Goal: Information Seeking & Learning: Find specific fact

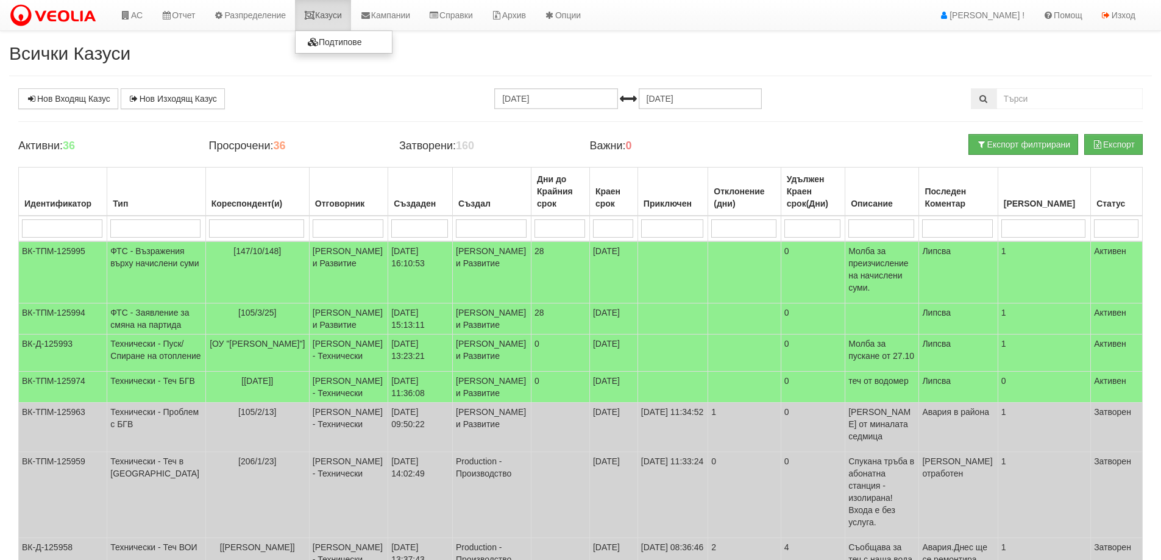
click at [332, 18] on link "Казуси" at bounding box center [323, 15] width 56 height 30
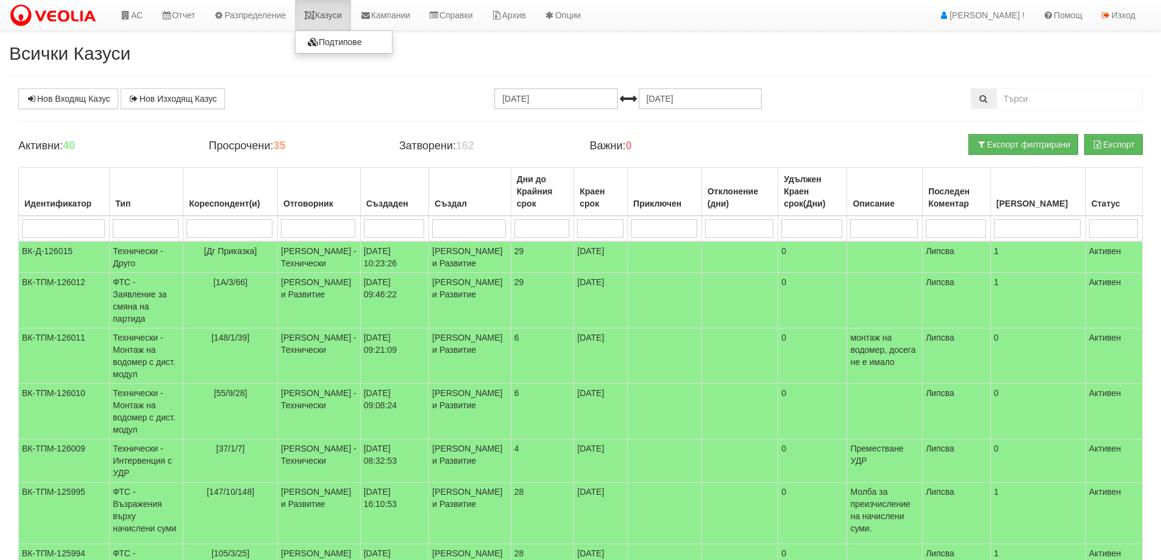
click at [337, 13] on link "Казуси" at bounding box center [323, 15] width 56 height 30
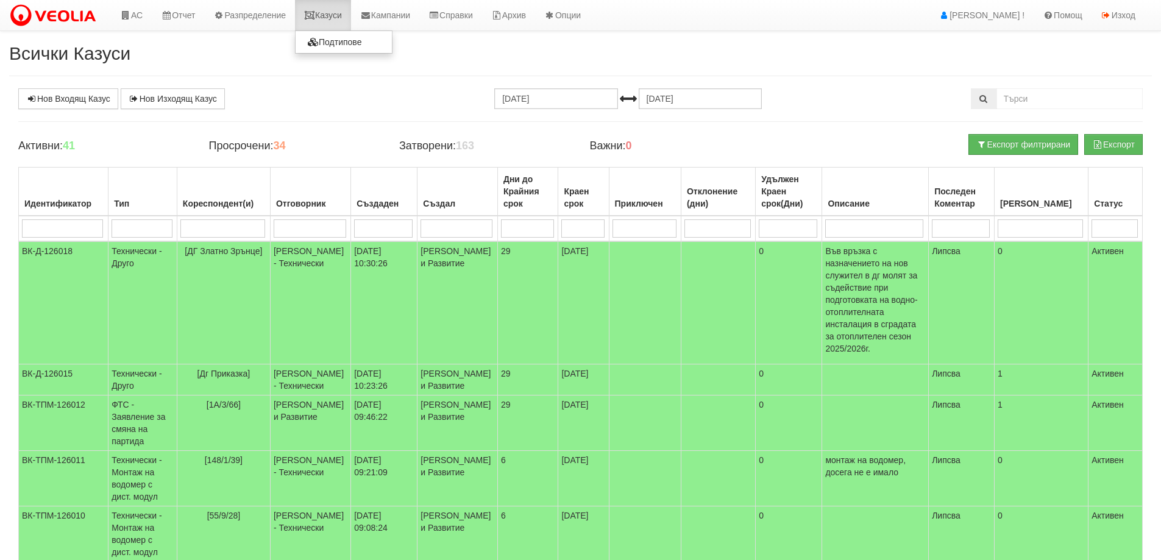
click at [342, 13] on link "Казуси" at bounding box center [323, 15] width 56 height 30
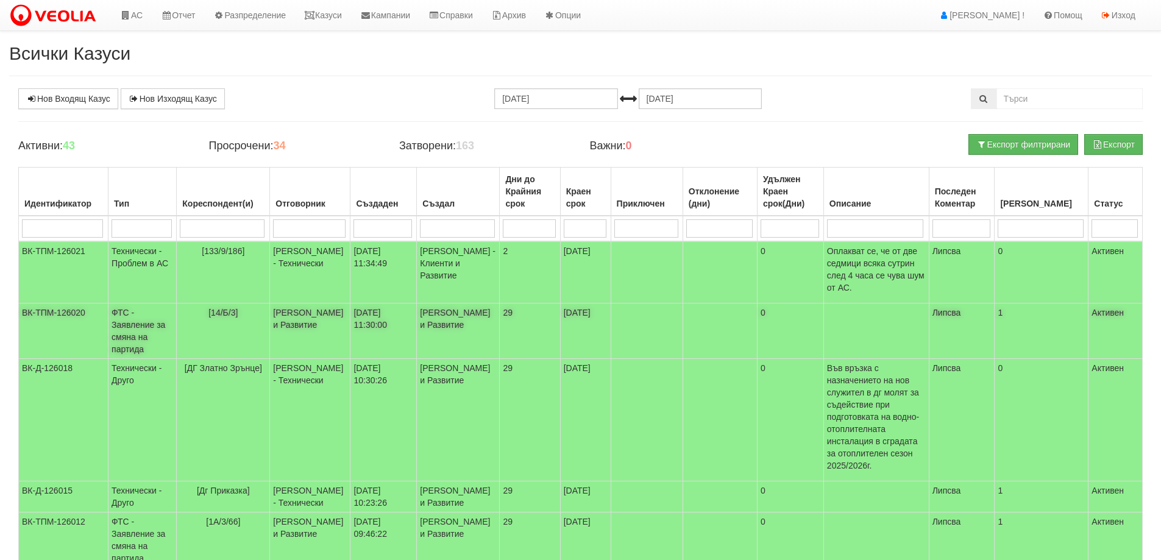
click at [146, 315] on td "ФТС - Заявление за смяна на партида" at bounding box center [143, 331] width 68 height 55
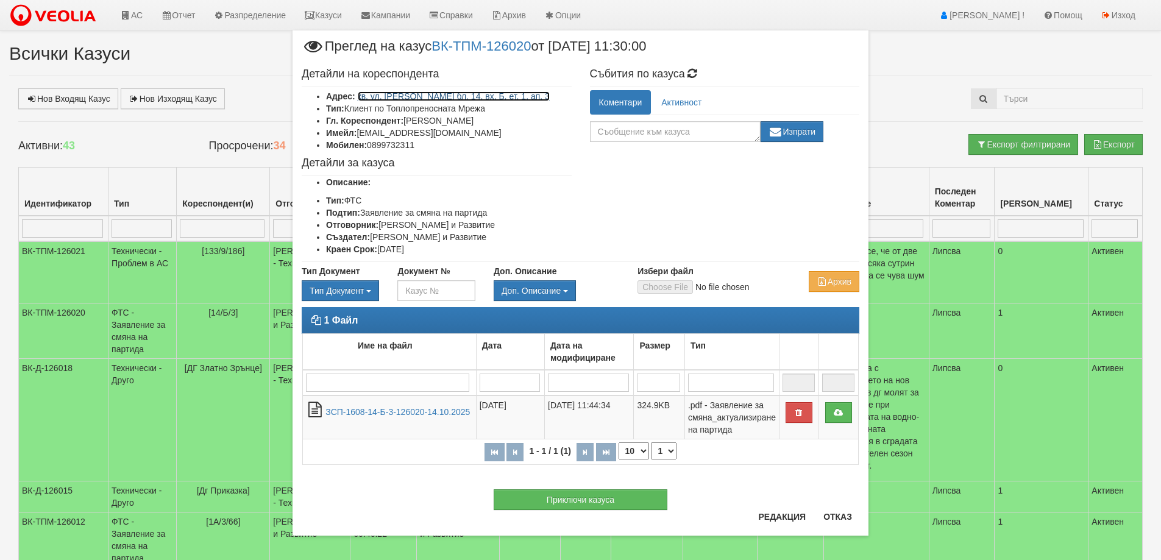
click at [487, 98] on link "кв. ул. Васил Комцаров бл. 14, вх. Б, ет. 1, ап. 3" at bounding box center [454, 96] width 192 height 10
click at [838, 522] on button "Отказ" at bounding box center [837, 517] width 43 height 20
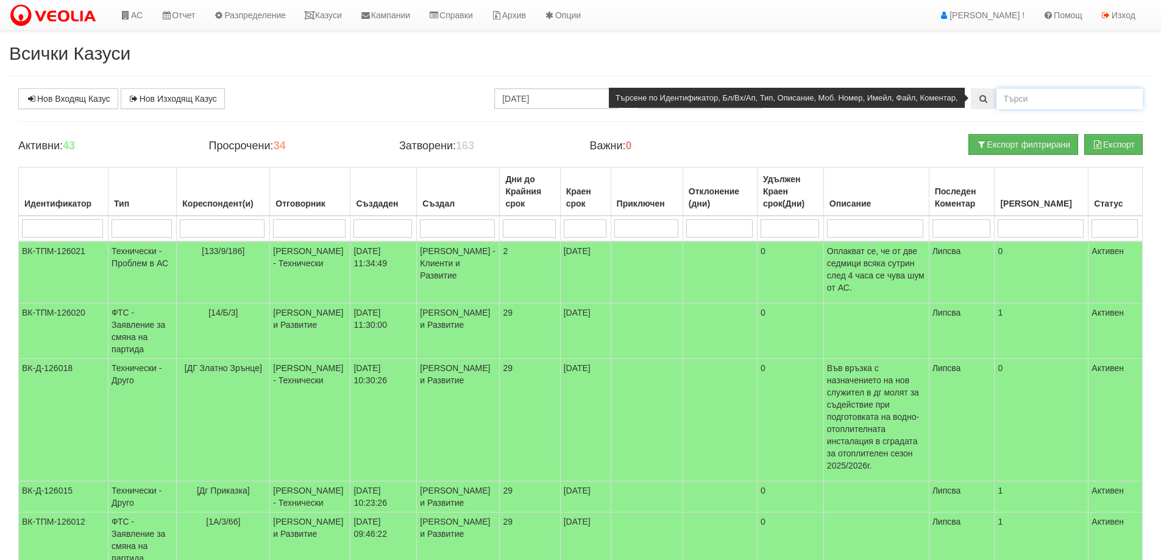
click at [1023, 95] on input "text" at bounding box center [1070, 98] width 146 height 21
type input "22767"
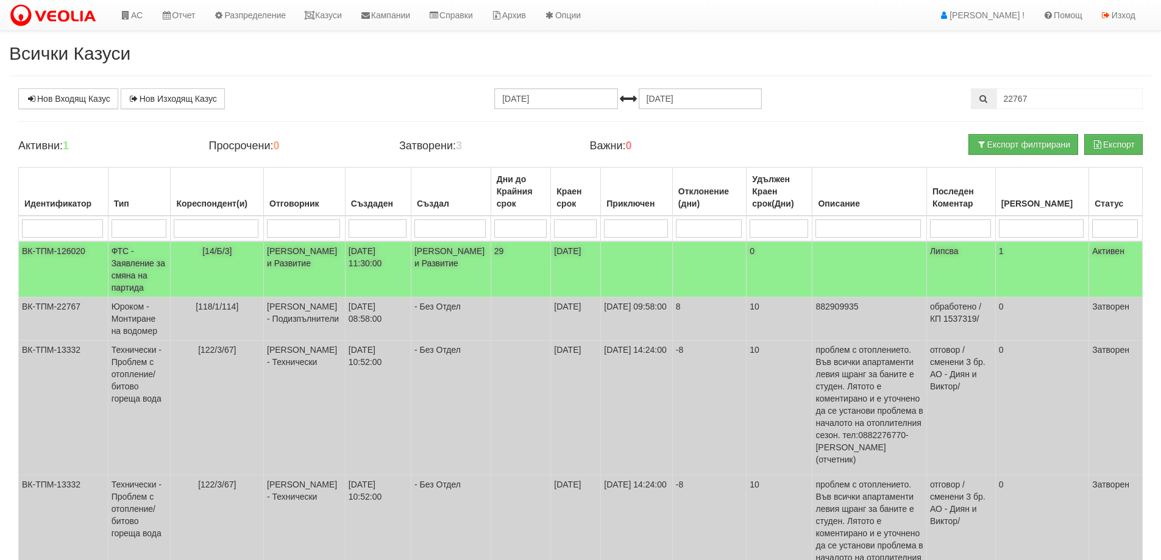
click at [144, 262] on td "ФТС - Заявление за смяна на партида" at bounding box center [139, 269] width 63 height 56
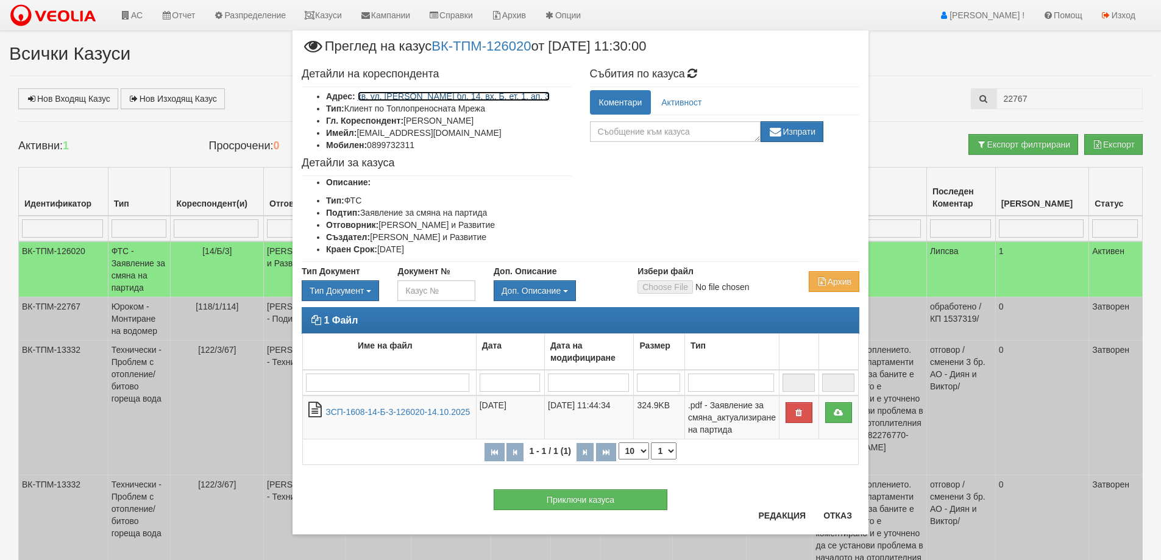
click at [490, 97] on link "кв. ул. Васил Комцаров бл. 14, вх. Б, ет. 1, ап. 3" at bounding box center [454, 96] width 192 height 10
click at [836, 516] on button "Отказ" at bounding box center [837, 516] width 43 height 20
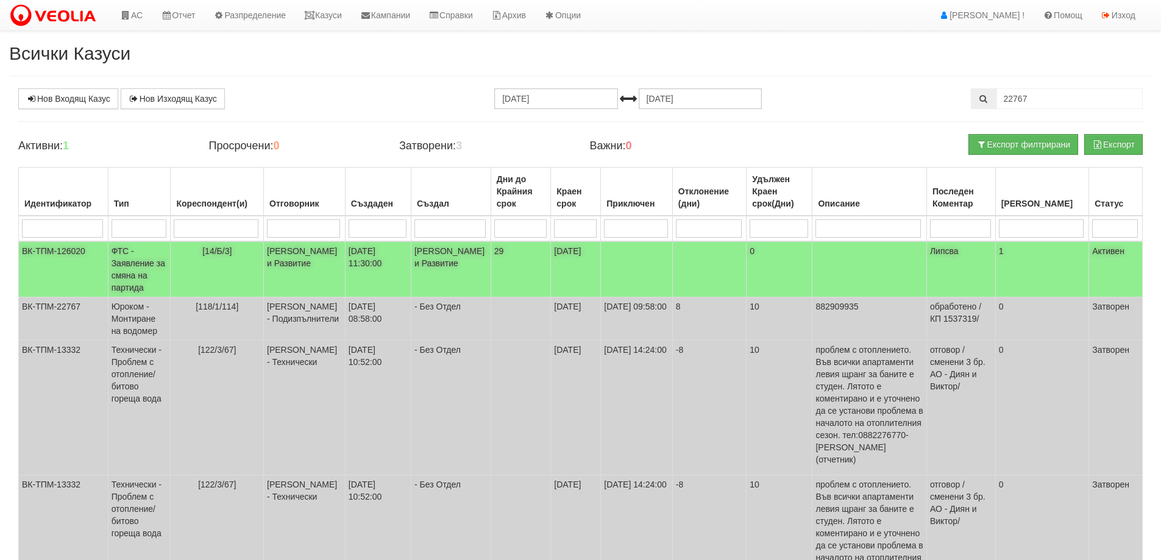
click at [143, 277] on td "ФТС - Заявление за смяна на партида" at bounding box center [139, 269] width 63 height 56
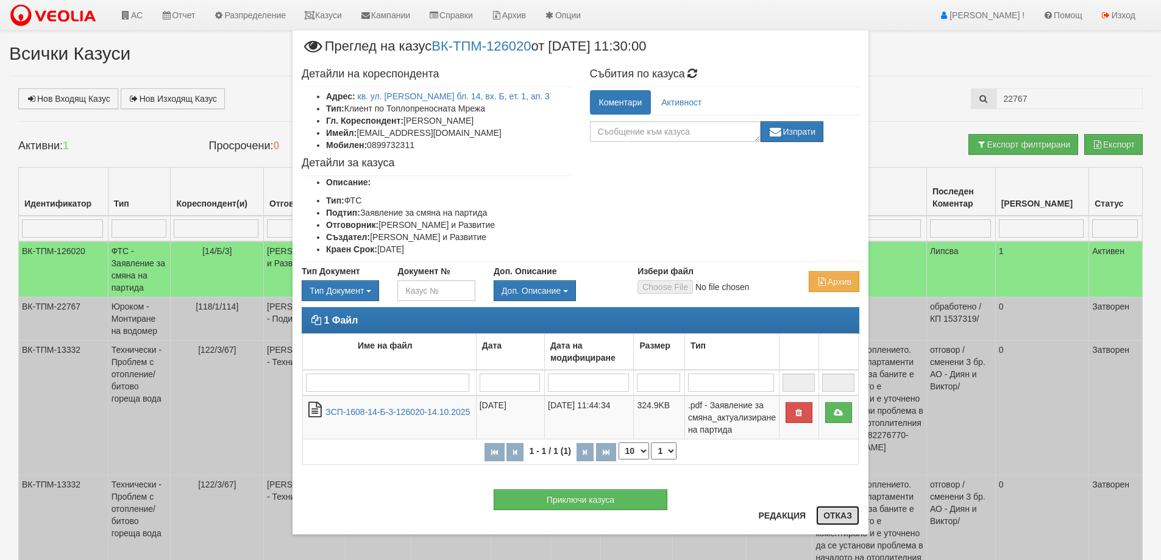
drag, startPoint x: 839, startPoint y: 515, endPoint x: 778, endPoint y: 441, distance: 96.2
click at [837, 515] on button "Отказ" at bounding box center [837, 516] width 43 height 20
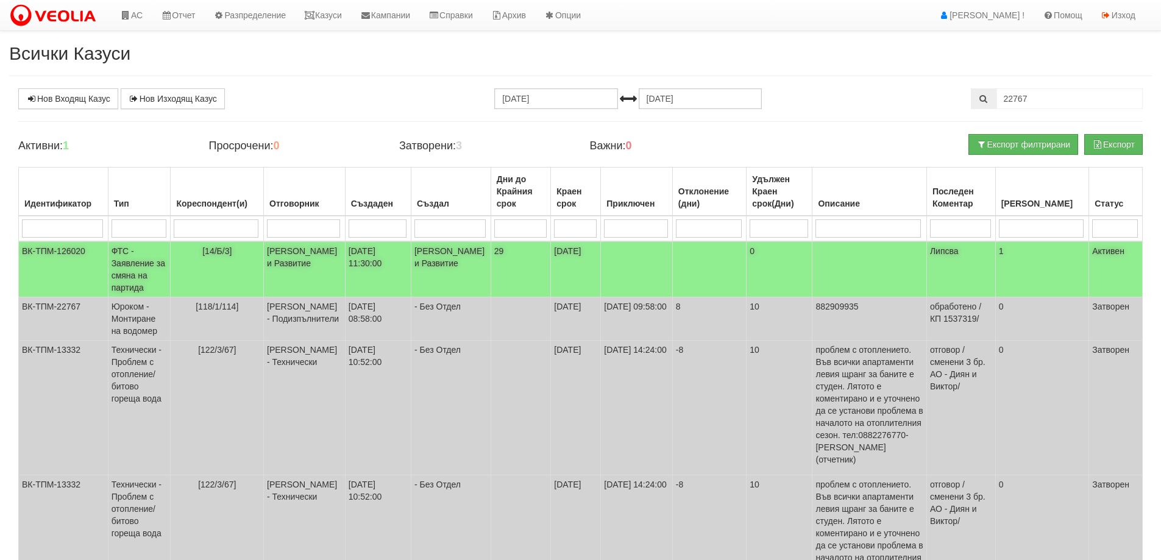
click at [148, 266] on td "ФТС - Заявление за смяна на партида" at bounding box center [139, 269] width 63 height 56
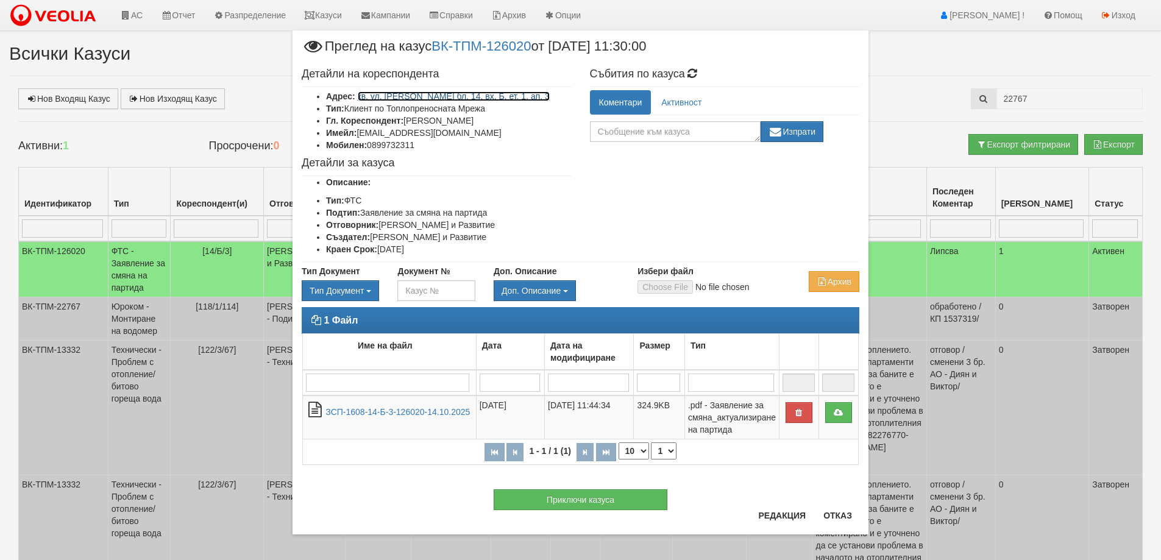
click at [421, 97] on link "кв. ул. Васил Комцаров бл. 14, вх. Б, ет. 1, ап. 3" at bounding box center [454, 96] width 192 height 10
click at [831, 514] on button "Отказ" at bounding box center [837, 516] width 43 height 20
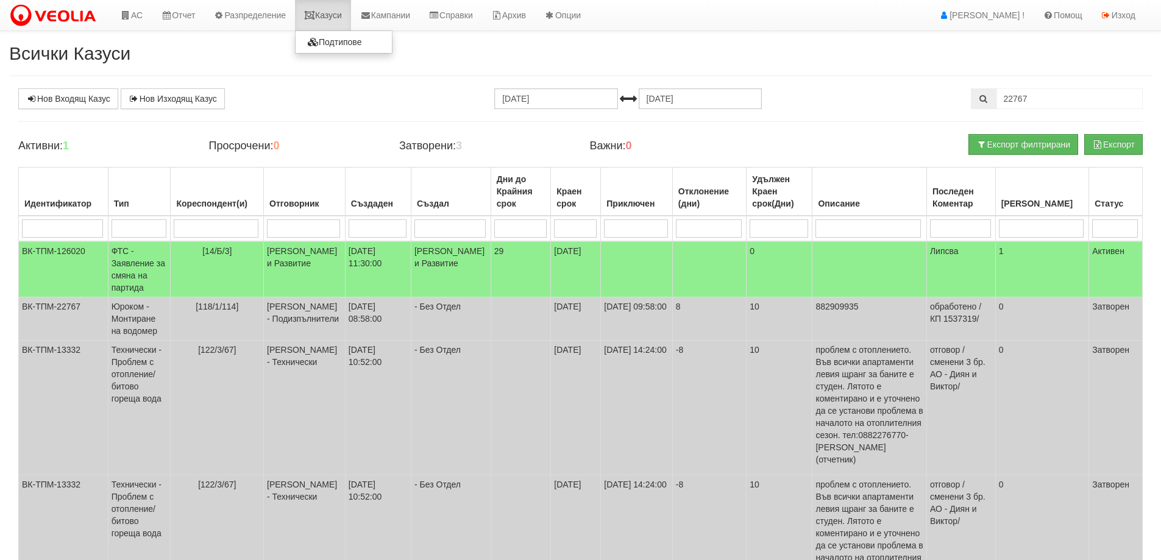
click at [339, 21] on link "Казуси" at bounding box center [323, 15] width 56 height 30
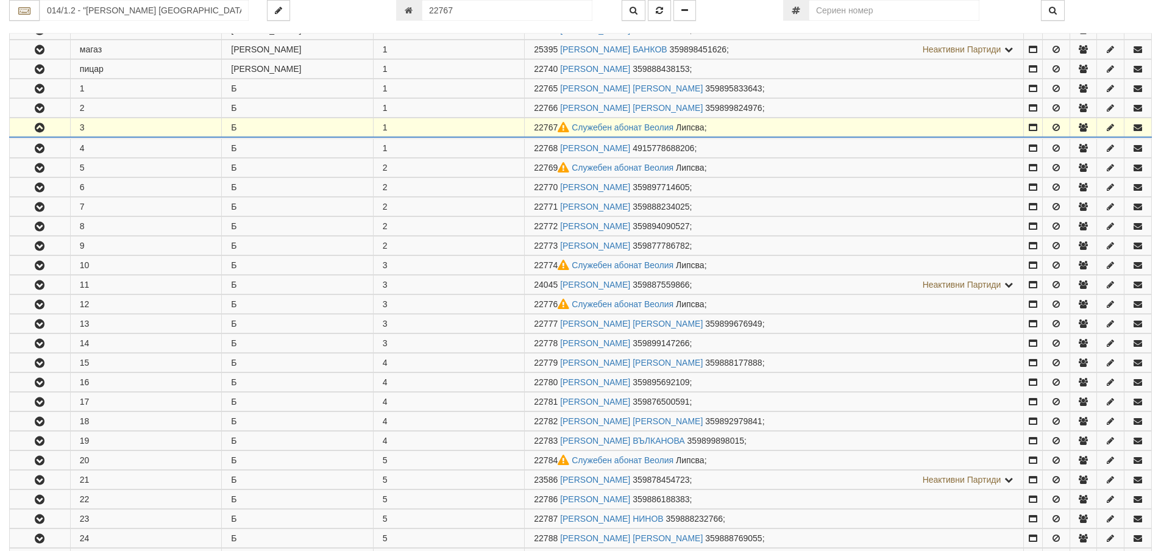
scroll to position [787, 0]
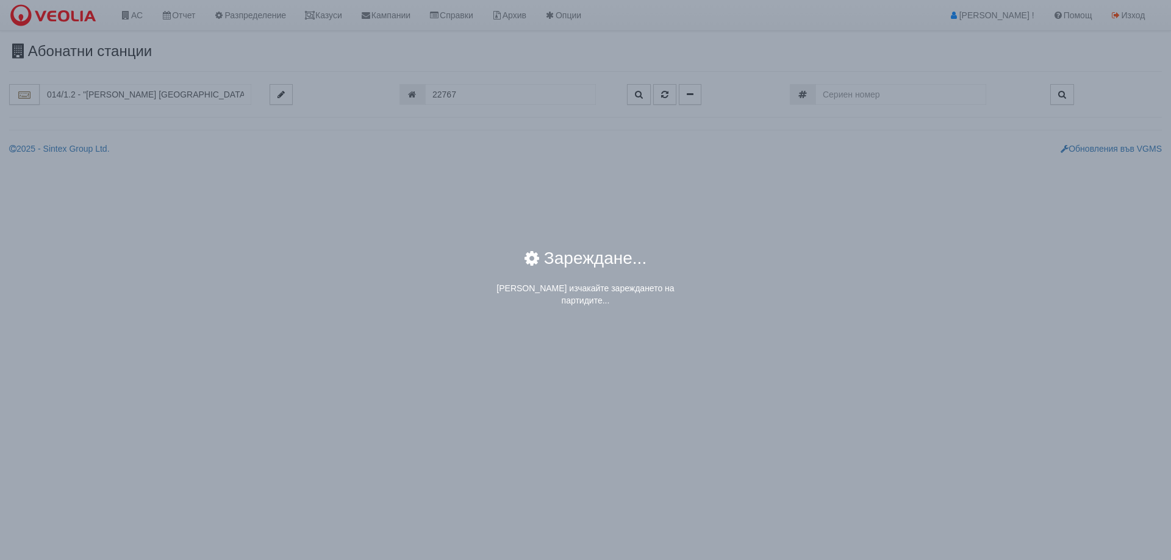
click at [76, 98] on div "× Зареждане... Моля изчакайте зареждането на партидите..." at bounding box center [585, 280] width 1171 height 560
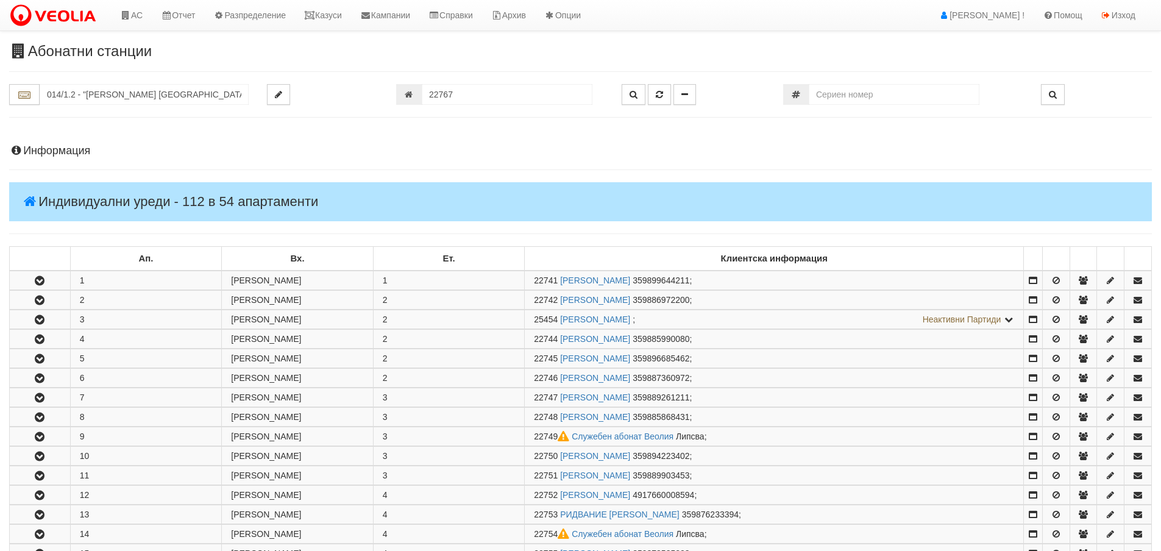
click at [77, 152] on h4 "Информация" at bounding box center [580, 151] width 1143 height 12
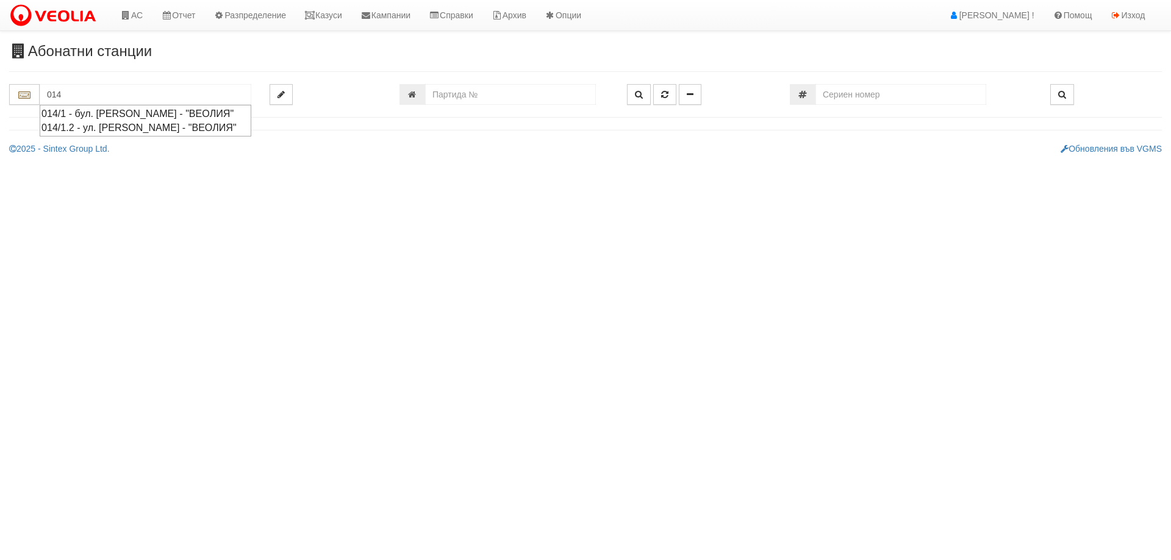
click at [141, 128] on div "014/1.2 - ул. Васил Чекаларов - "ВЕОЛИЯ"" at bounding box center [145, 128] width 208 height 14
type input "014/1.2 - ул. Васил Чекаларов - "ВЕОЛИЯ""
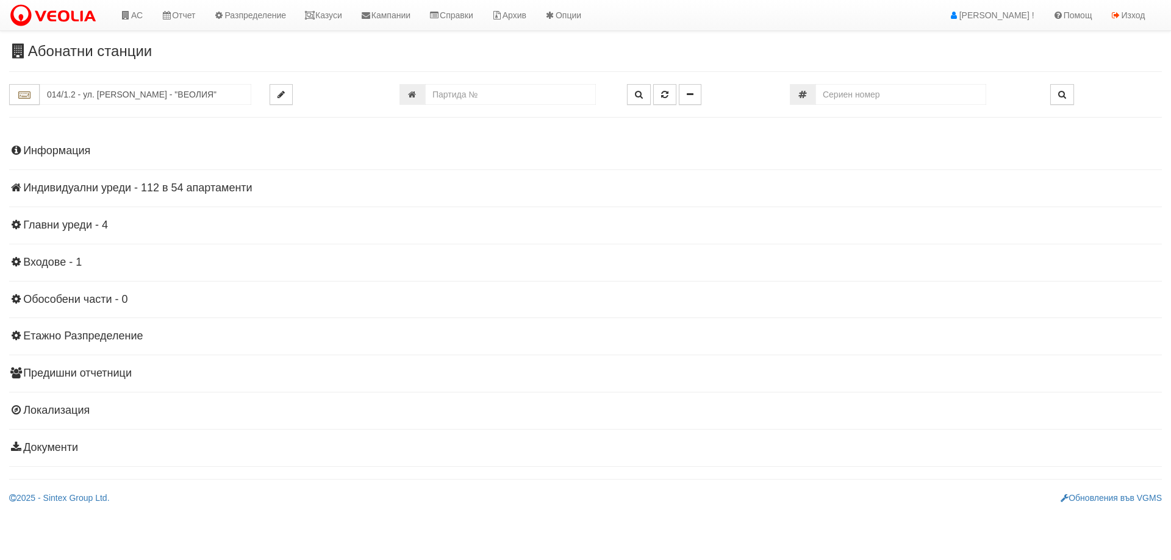
click at [79, 190] on h4 "Индивидуални уреди - 112 в 54 апартаменти" at bounding box center [585, 188] width 1152 height 12
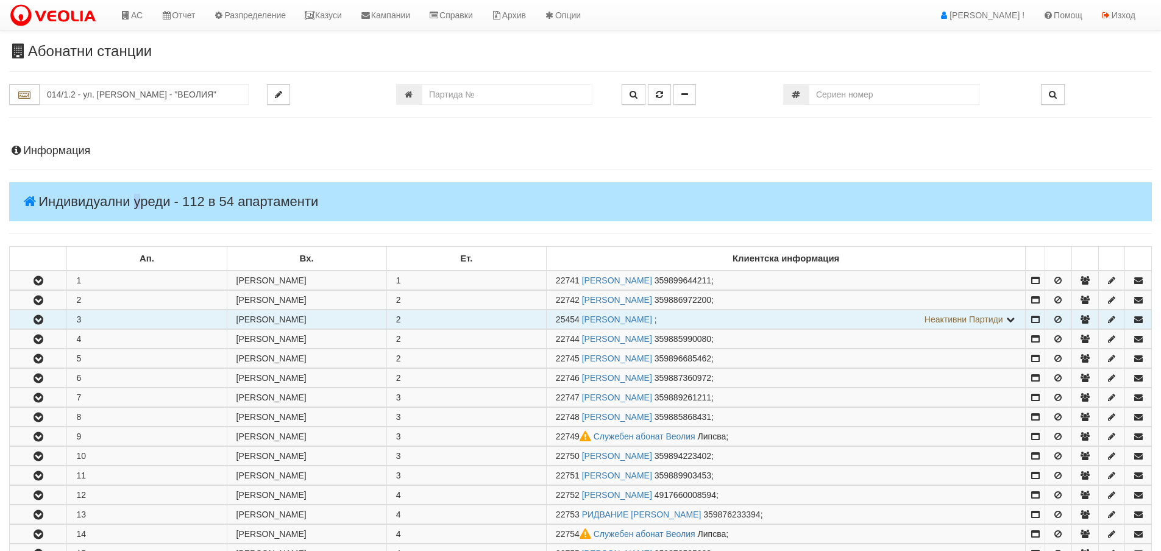
click at [37, 320] on icon "button" at bounding box center [38, 320] width 15 height 9
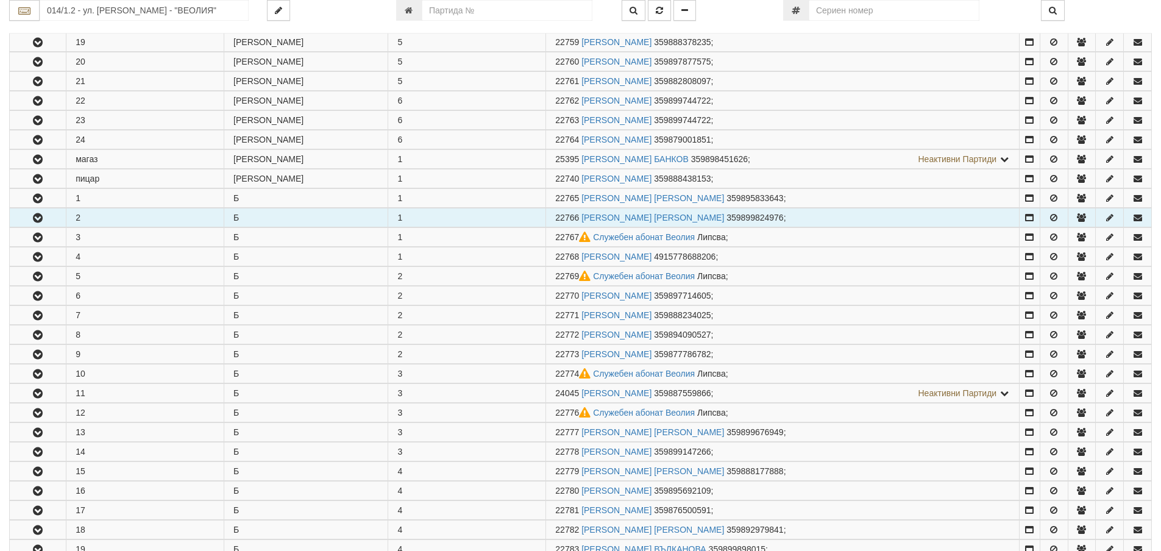
scroll to position [793, 0]
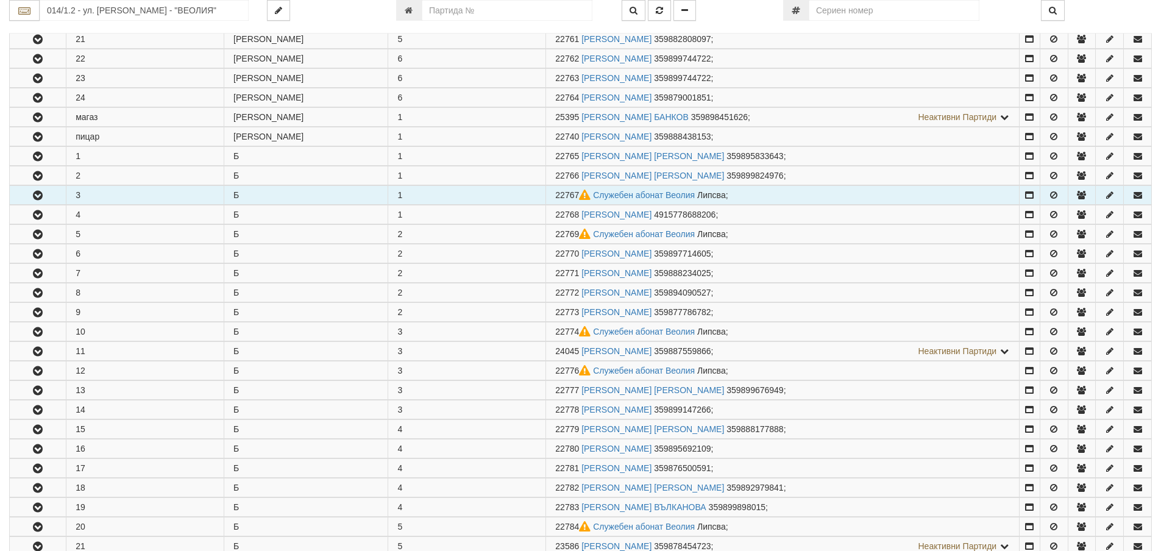
click at [32, 198] on icon "button" at bounding box center [37, 195] width 15 height 9
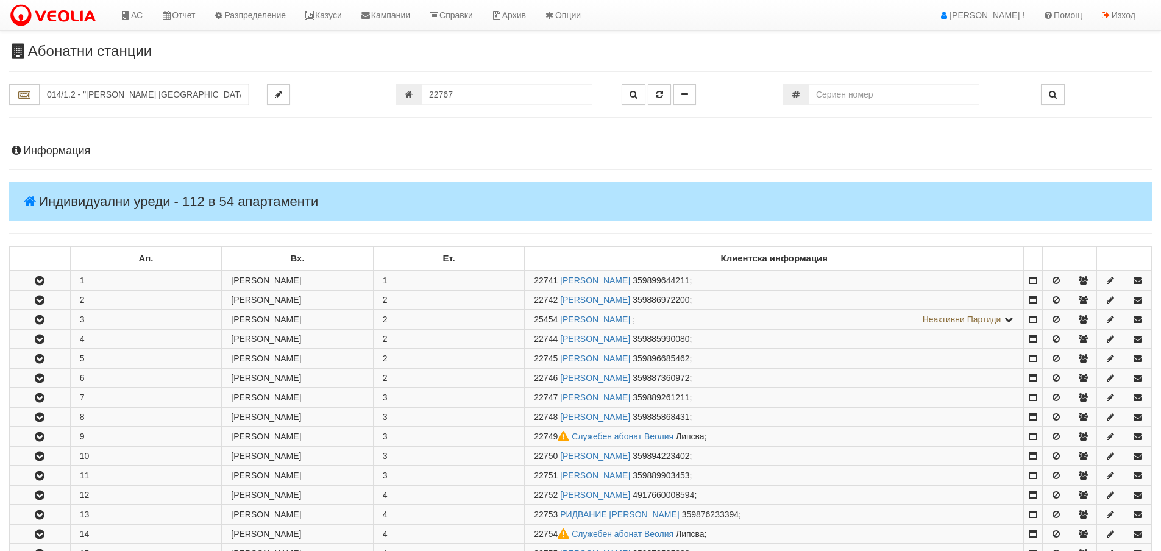
click at [52, 153] on h4 "Информация" at bounding box center [580, 151] width 1143 height 12
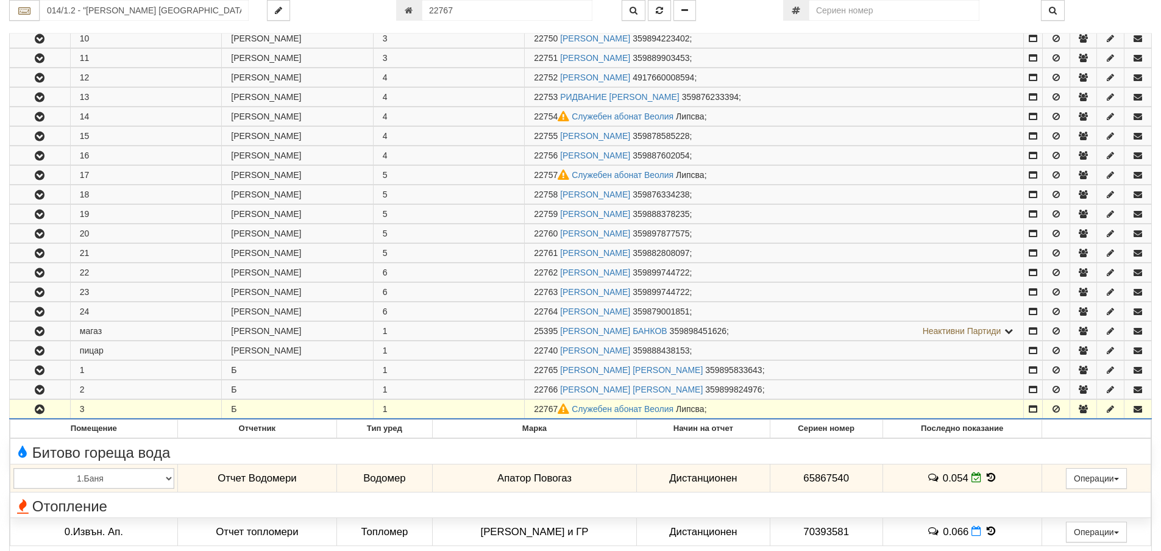
scroll to position [1158, 0]
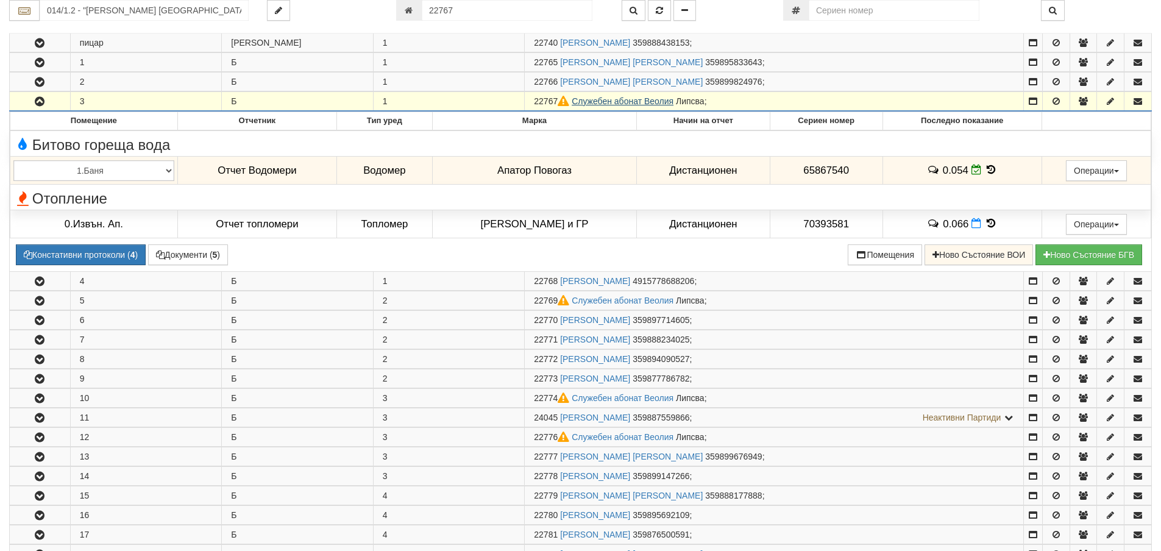
click at [651, 102] on link "Служебен абонат Веолия" at bounding box center [623, 101] width 102 height 10
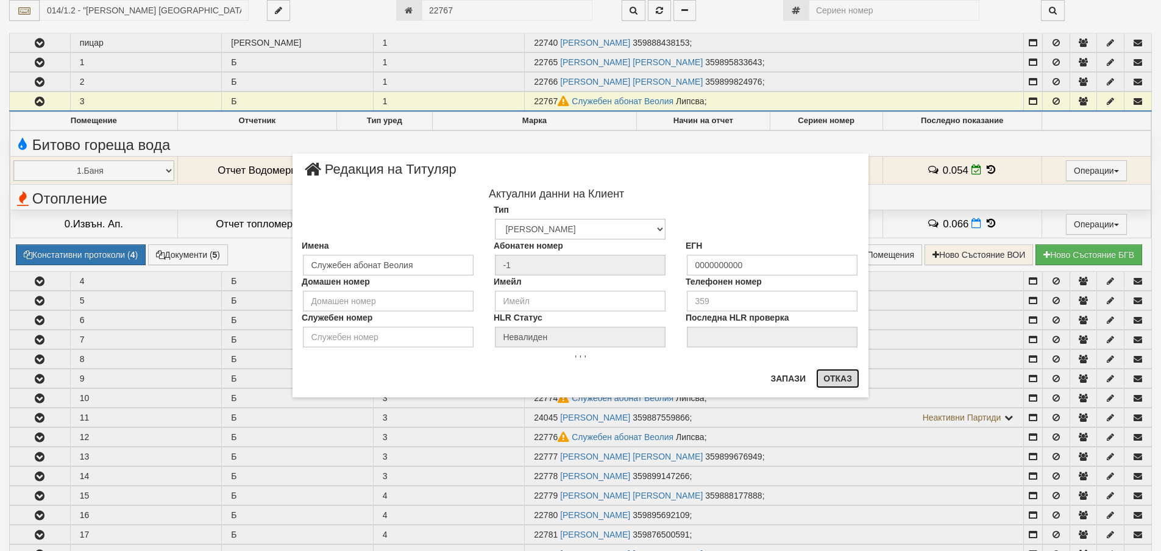
click at [836, 380] on button "Отказ" at bounding box center [837, 379] width 43 height 20
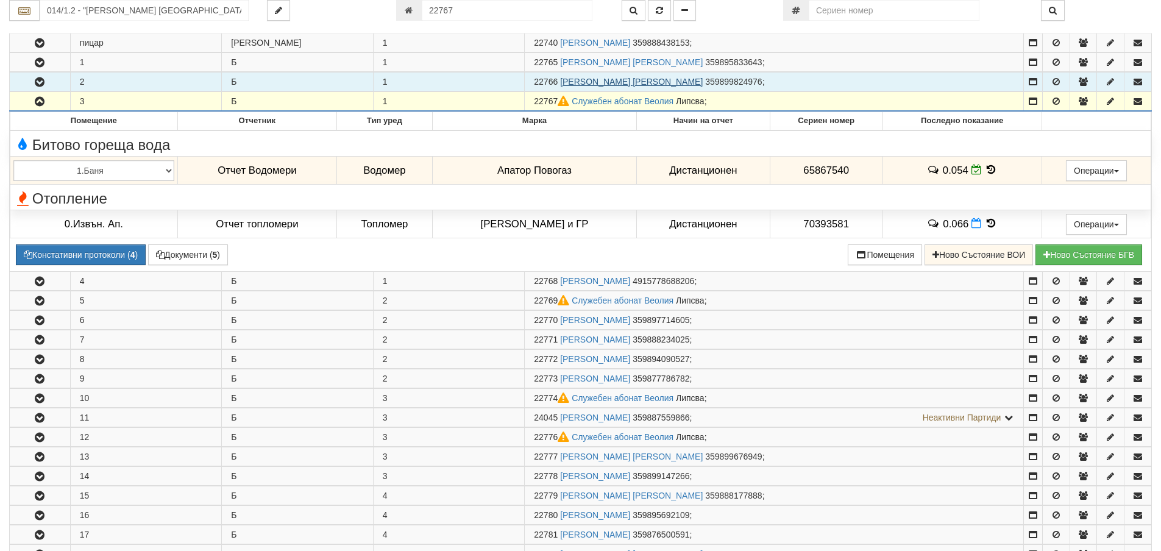
click at [640, 81] on link "ТУНДЖАЙ ФЕЗАЙДИНОВ ИБРЯМОВ" at bounding box center [631, 82] width 143 height 10
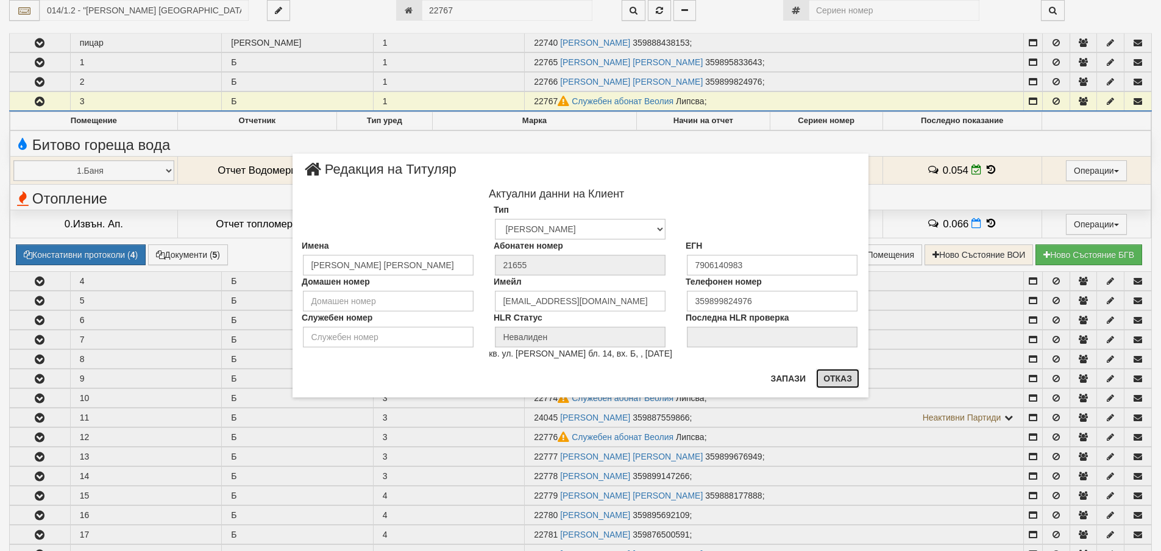
click at [842, 382] on button "Отказ" at bounding box center [837, 379] width 43 height 20
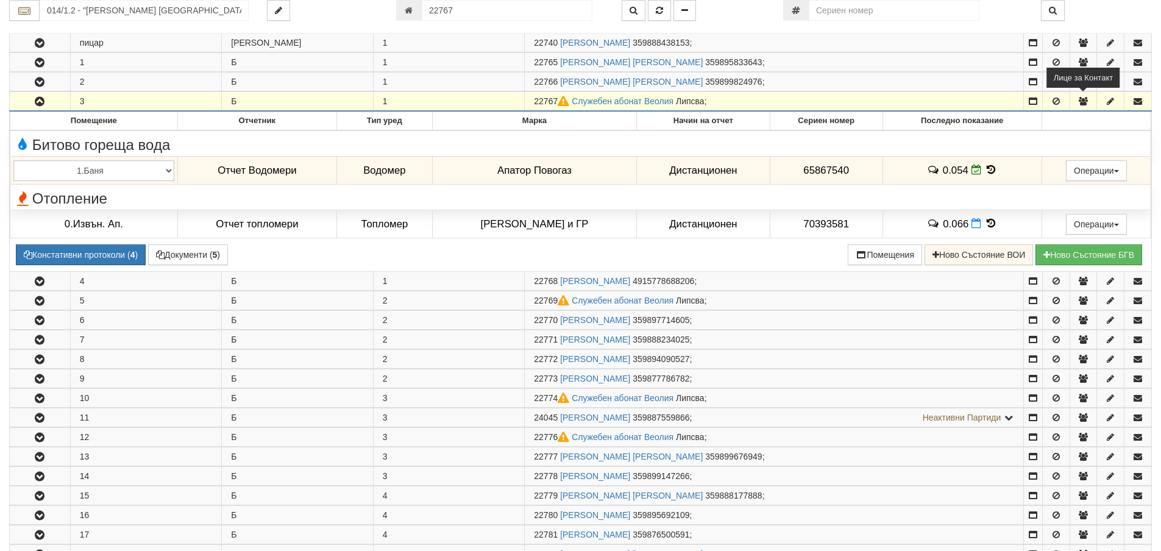
click at [1082, 101] on icon "button" at bounding box center [1083, 101] width 11 height 9
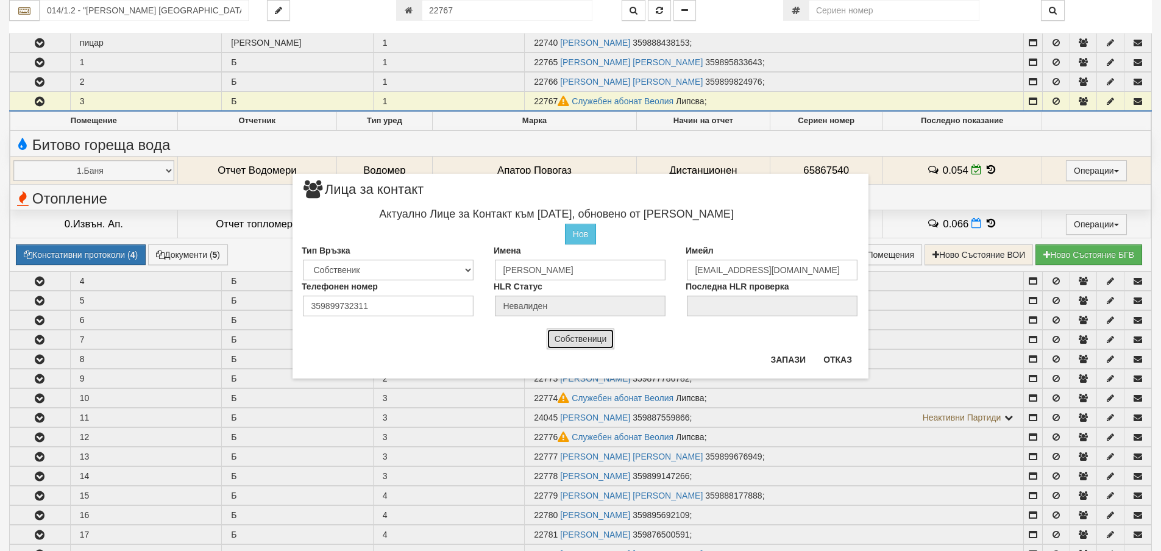
click at [574, 342] on button "Собственици" at bounding box center [581, 339] width 68 height 21
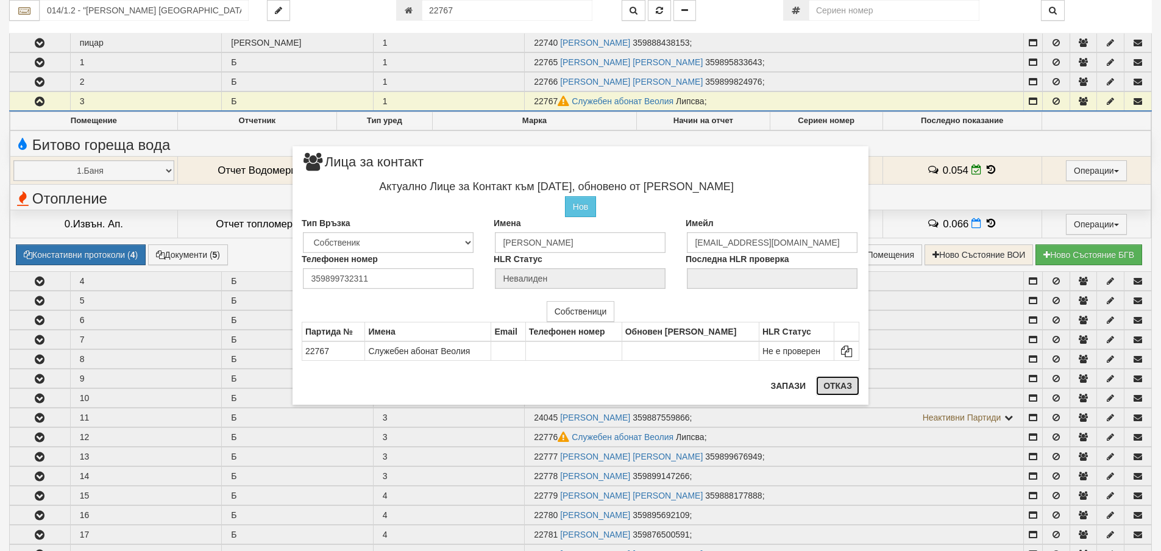
click at [836, 383] on button "Отказ" at bounding box center [837, 386] width 43 height 20
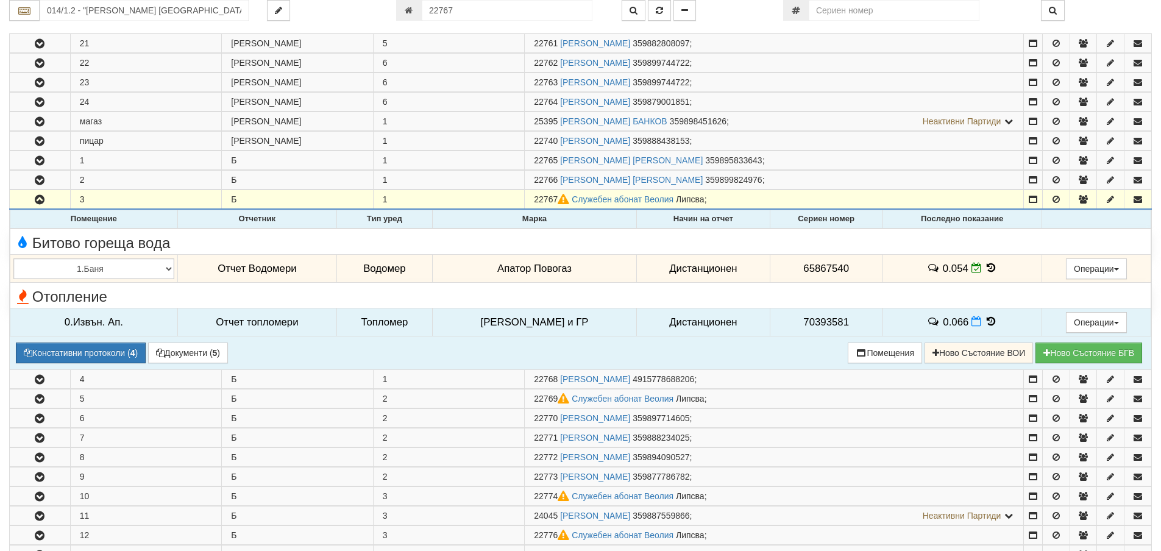
scroll to position [1036, 0]
